Goal: Task Accomplishment & Management: Complete application form

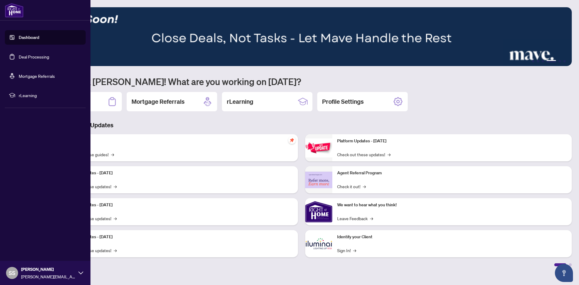
click at [19, 35] on link "Dashboard" at bounding box center [29, 37] width 20 height 5
click at [39, 39] on link "Dashboard" at bounding box center [29, 37] width 20 height 5
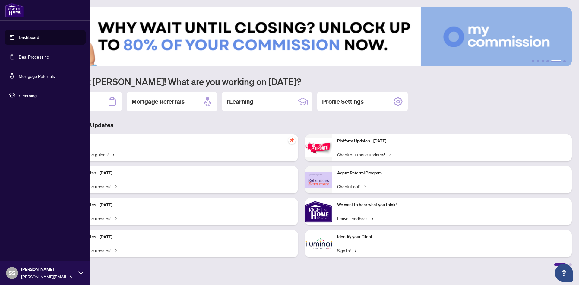
drag, startPoint x: 35, startPoint y: 55, endPoint x: 83, endPoint y: 61, distance: 47.7
click at [35, 55] on link "Deal Processing" at bounding box center [34, 56] width 30 height 5
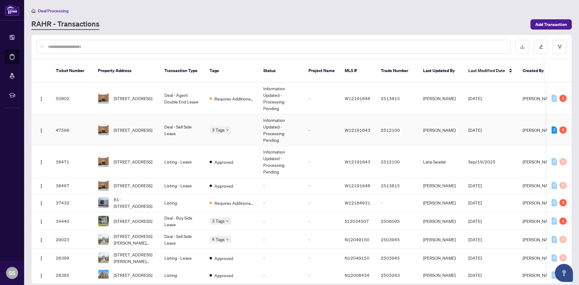
click at [125, 128] on span "[STREET_ADDRESS]" at bounding box center [133, 130] width 39 height 7
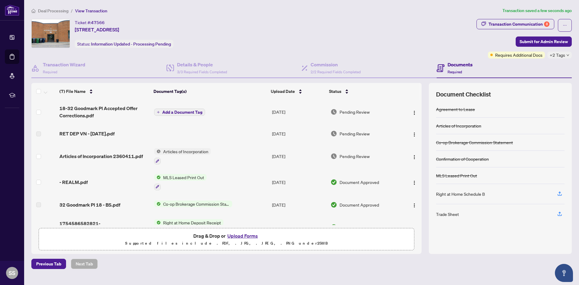
click at [178, 112] on span "Add a Document Tag" at bounding box center [182, 112] width 40 height 4
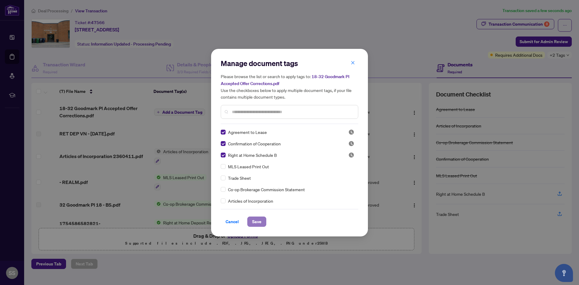
click at [257, 220] on span "Save" at bounding box center [256, 222] width 9 height 10
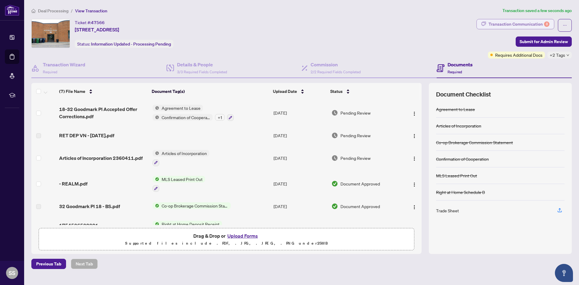
click at [493, 23] on button "Transaction Communication 8" at bounding box center [515, 24] width 78 height 10
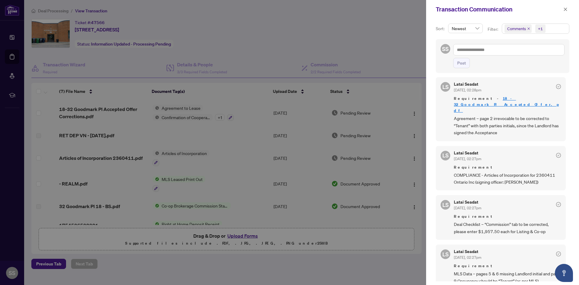
scroll to position [181, 0]
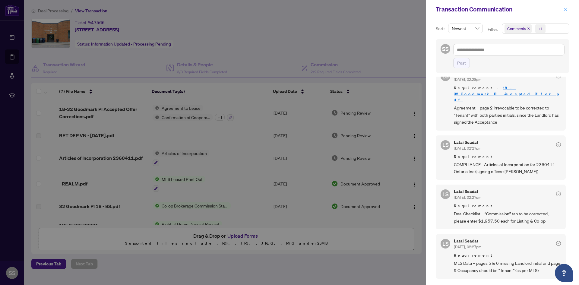
click at [564, 9] on icon "close" at bounding box center [565, 9] width 4 height 4
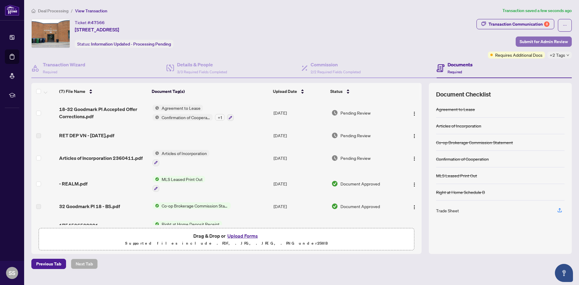
click at [543, 41] on span "Submit for Admin Review" at bounding box center [543, 42] width 48 height 10
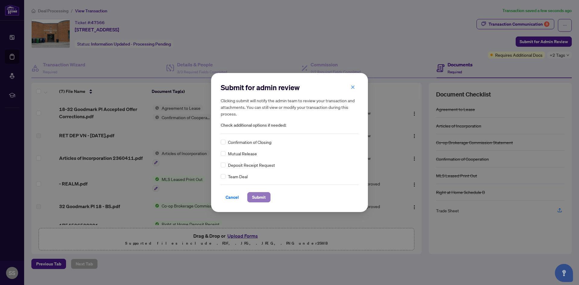
click at [252, 196] on span "Submit" at bounding box center [259, 197] width 14 height 10
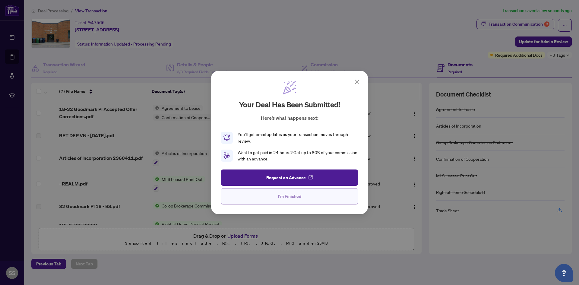
click at [293, 197] on span "I'm Finished" at bounding box center [289, 196] width 23 height 10
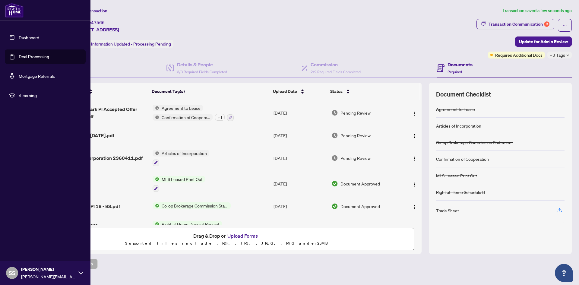
click at [19, 36] on link "Dashboard" at bounding box center [29, 37] width 20 height 5
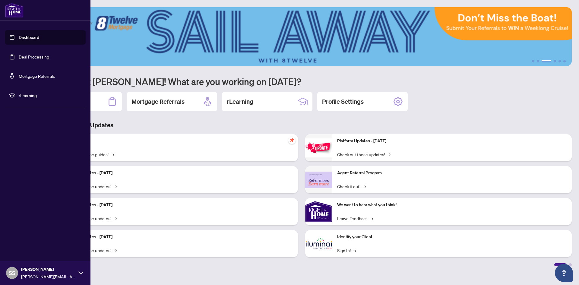
click at [19, 36] on link "Dashboard" at bounding box center [29, 37] width 20 height 5
click at [39, 39] on link "Dashboard" at bounding box center [29, 37] width 20 height 5
click at [19, 40] on link "Dashboard" at bounding box center [29, 37] width 20 height 5
click at [33, 35] on link "Dashboard" at bounding box center [29, 37] width 20 height 5
click at [33, 59] on link "Deal Processing" at bounding box center [34, 56] width 30 height 5
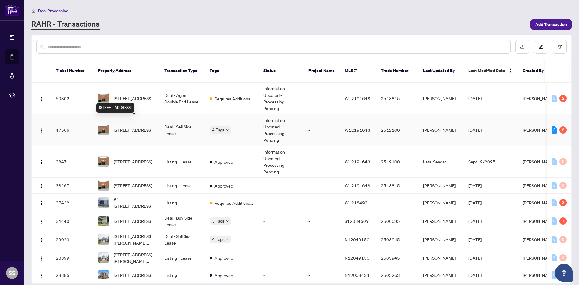
click at [133, 127] on span "[STREET_ADDRESS]" at bounding box center [133, 130] width 39 height 7
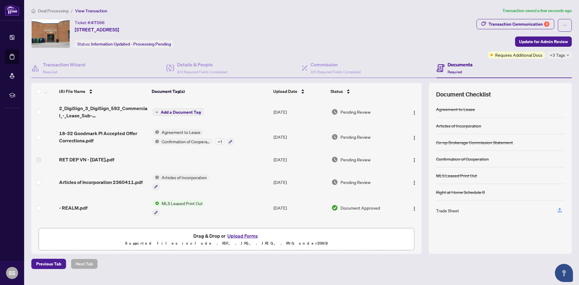
click at [77, 111] on span "2_DigiSign_3_DigiSign_592_Commercial_-_Lease_Sub-Lease_MLS_Data_Information_For…" at bounding box center [103, 112] width 89 height 14
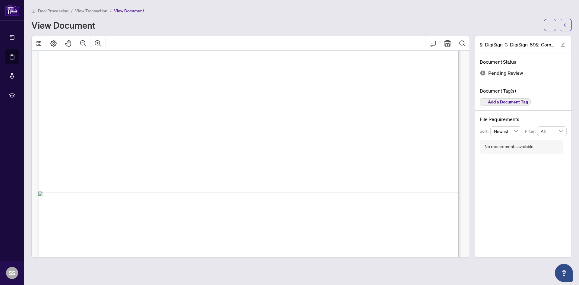
scroll to position [4820, 0]
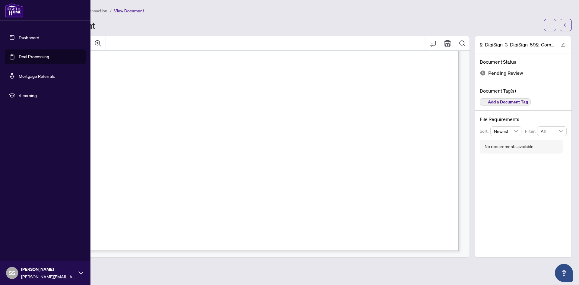
click at [19, 35] on link "Dashboard" at bounding box center [29, 37] width 20 height 5
